Goal: Information Seeking & Learning: Learn about a topic

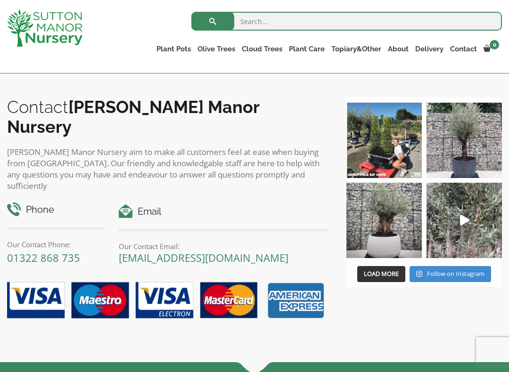
scroll to position [842, 0]
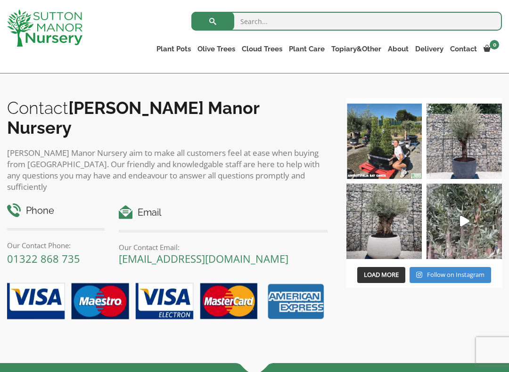
click at [389, 232] on img at bounding box center [383, 221] width 75 height 75
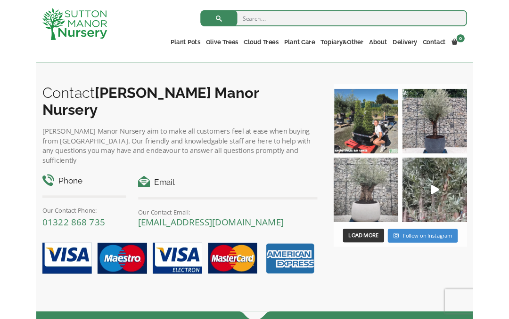
scroll to position [869, 0]
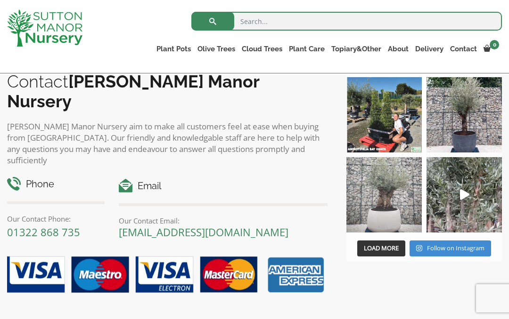
click at [223, 225] on link "[EMAIL_ADDRESS][DOMAIN_NAME]" at bounding box center [204, 232] width 170 height 14
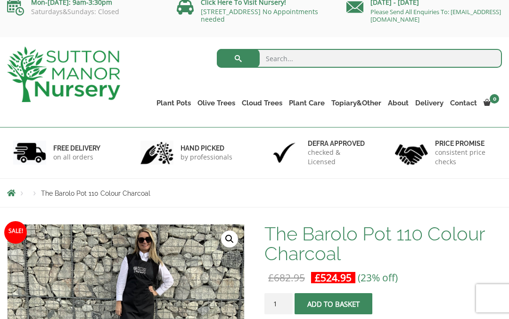
scroll to position [0, 0]
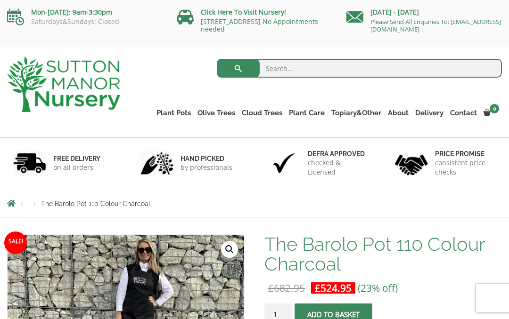
click at [0, 0] on link "Gnarled Olive Trees (Grande Range)" at bounding box center [0, 0] width 0 height 0
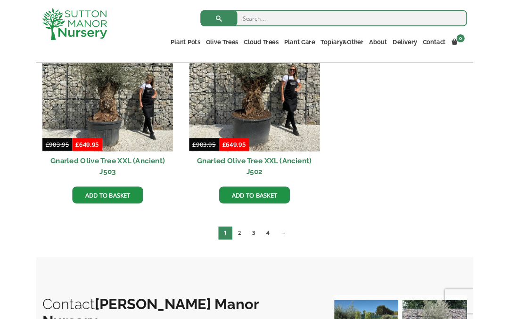
scroll to position [1453, 0]
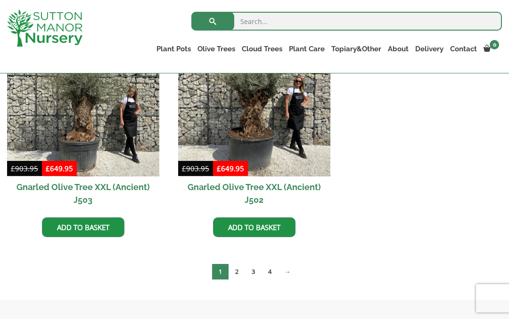
click at [290, 273] on link "→" at bounding box center [287, 272] width 19 height 16
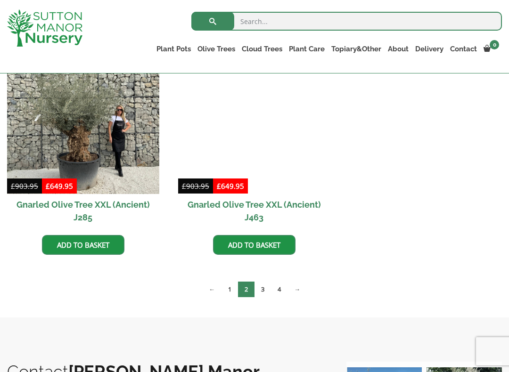
scroll to position [1206, 0]
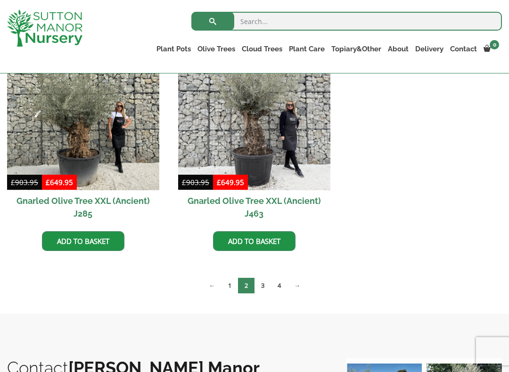
click at [300, 287] on link "→" at bounding box center [296, 286] width 19 height 16
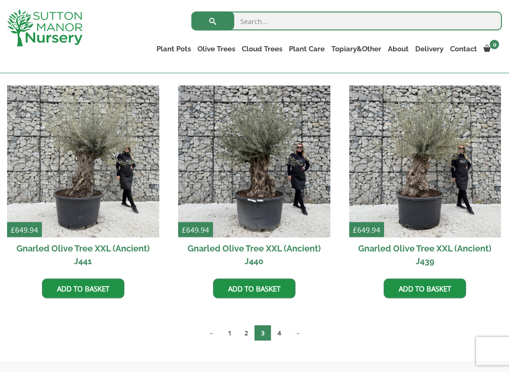
scroll to position [1159, 0]
click at [300, 319] on link "→" at bounding box center [296, 333] width 19 height 16
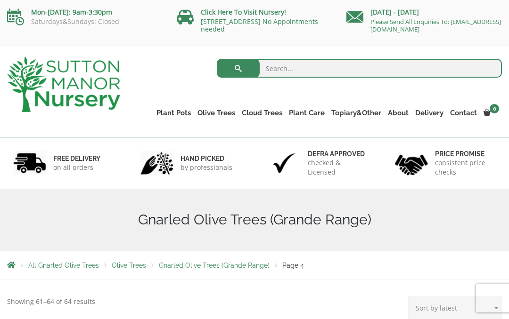
click at [0, 0] on link "Gnarled Olive Trees (Bella Range)" at bounding box center [0, 0] width 0 height 0
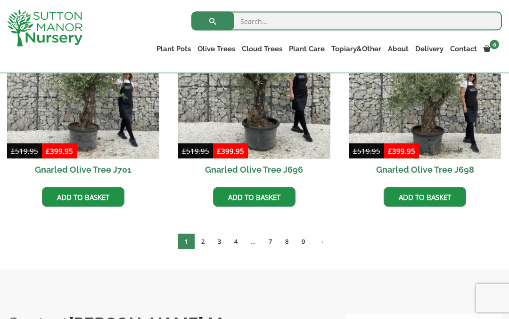
scroll to position [291, 0]
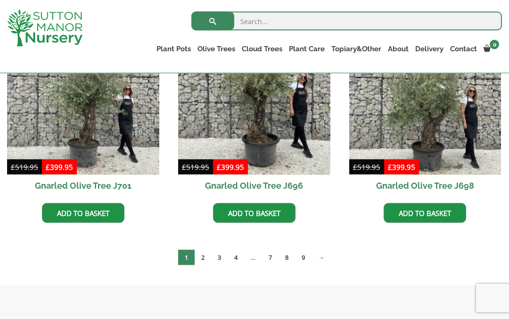
click at [322, 258] on link "→" at bounding box center [320, 258] width 19 height 16
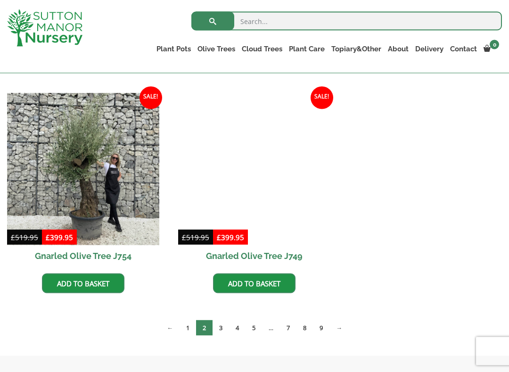
scroll to position [442, 0]
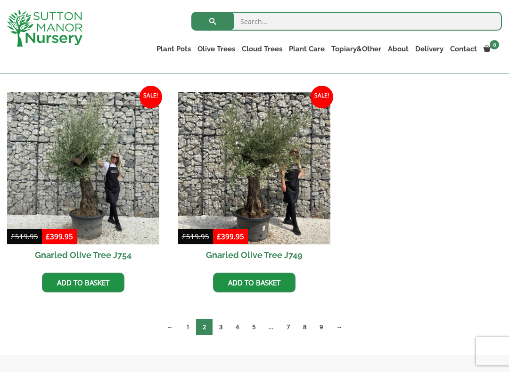
click at [347, 319] on link "→" at bounding box center [338, 327] width 19 height 16
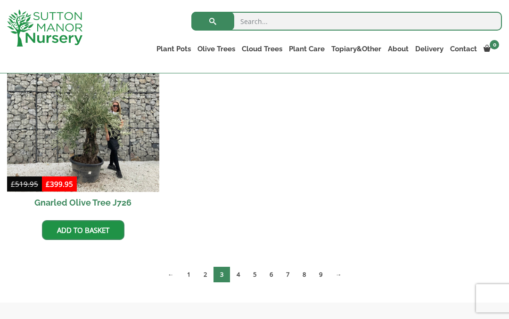
scroll to position [713, 0]
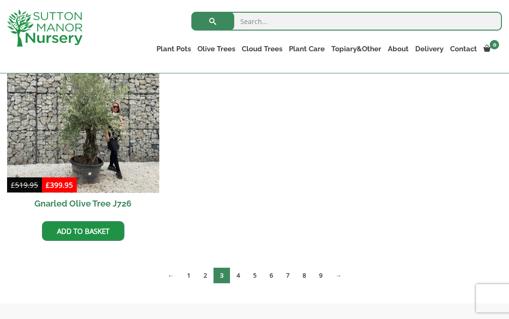
click at [429, 49] on link "Delivery" at bounding box center [429, 48] width 35 height 13
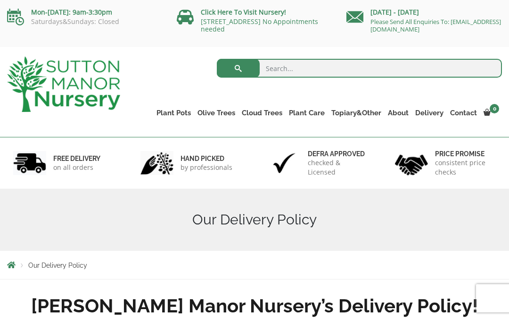
click at [463, 112] on link "Contact" at bounding box center [463, 112] width 33 height 13
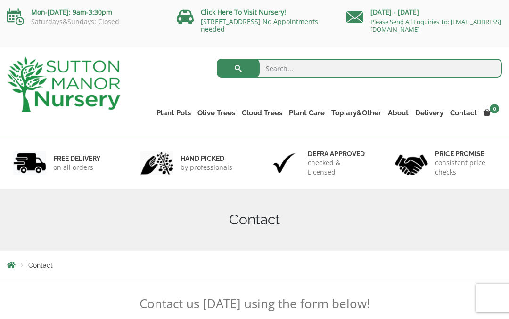
click at [402, 110] on link "About" at bounding box center [397, 112] width 27 height 13
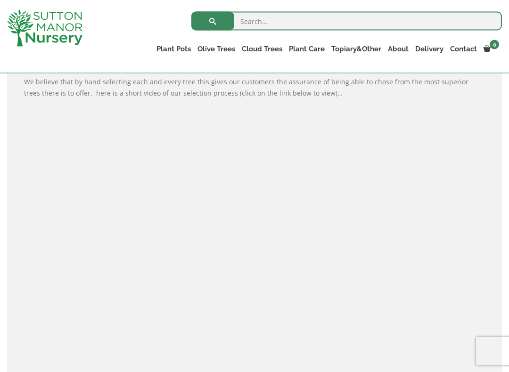
scroll to position [569, 0]
click at [0, 0] on link "Fleeces" at bounding box center [0, 0] width 0 height 0
